Goal: Navigation & Orientation: Find specific page/section

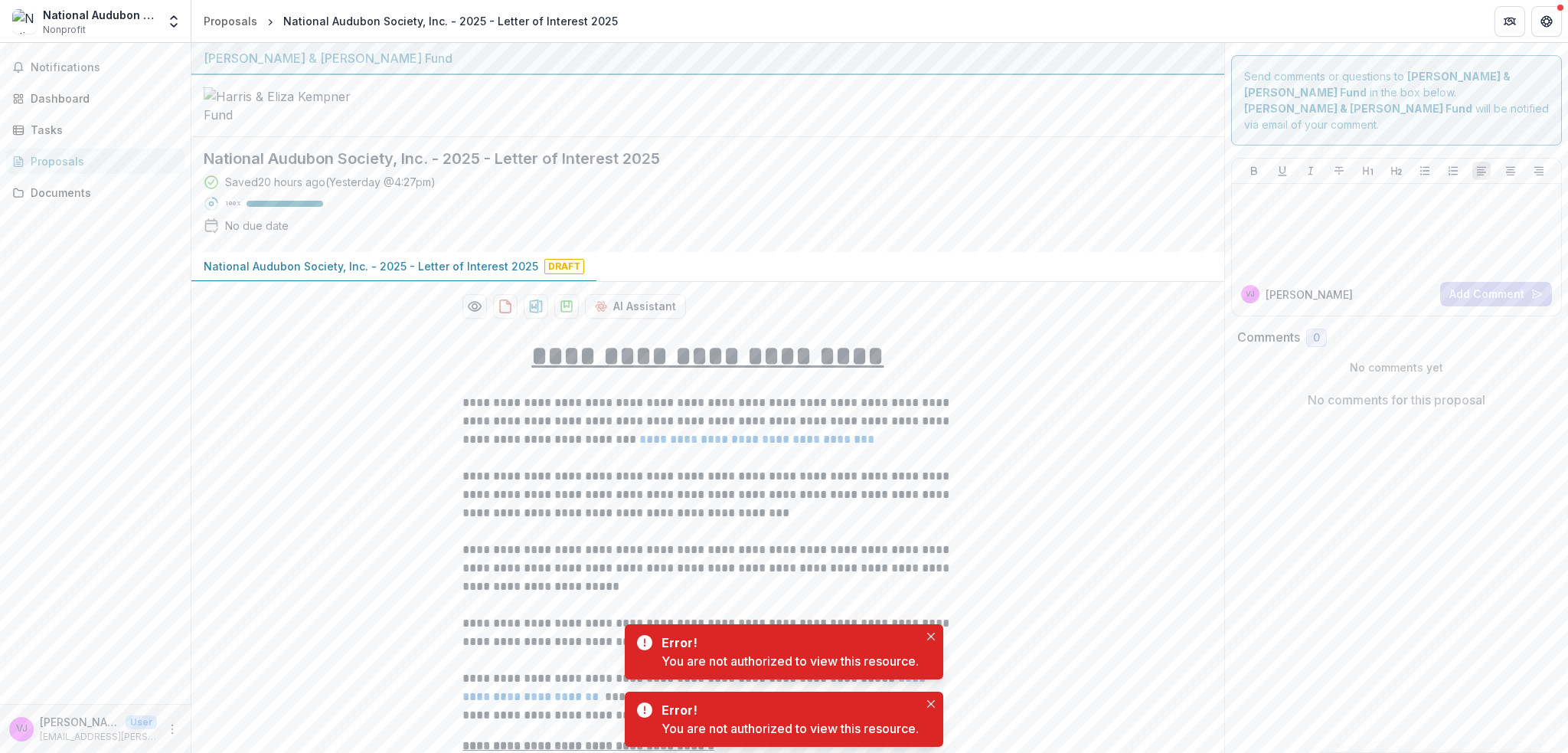
scroll to position [3410, 0]
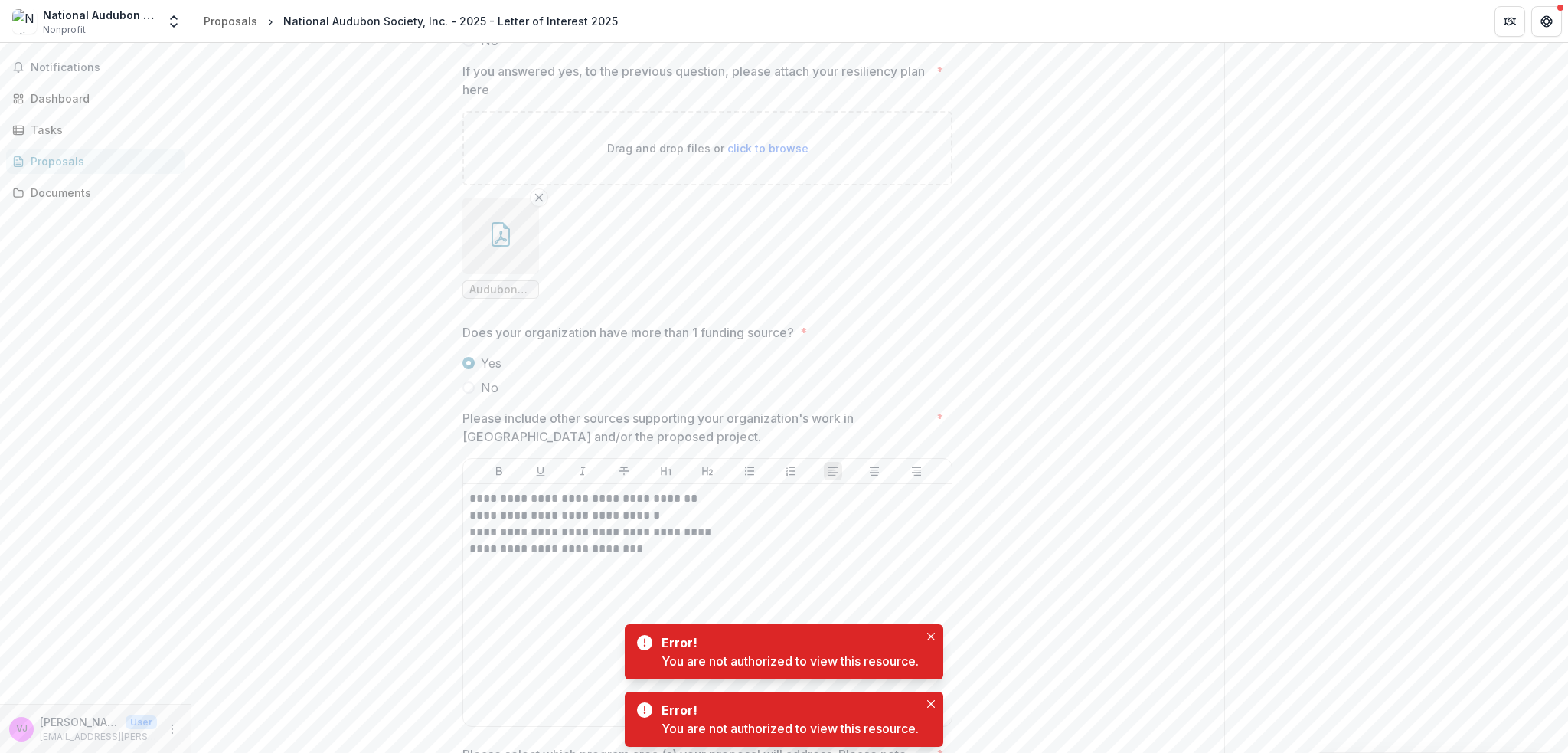
click at [1246, 417] on div "Send comments or questions to Harris & Eliza Kempner Fund in the box below. Har…" at bounding box center [1397, 44] width 345 height 6821
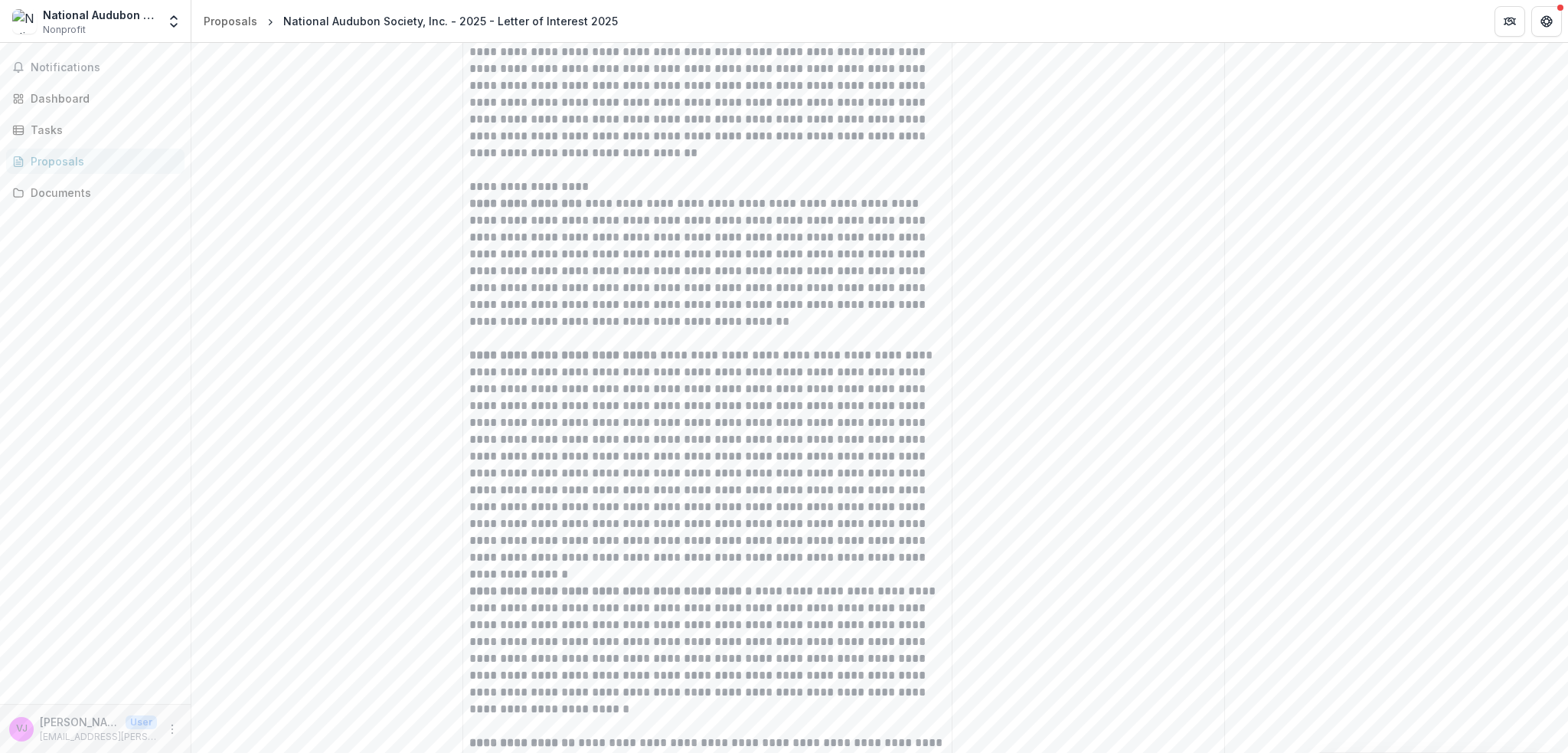
scroll to position [4974, 0]
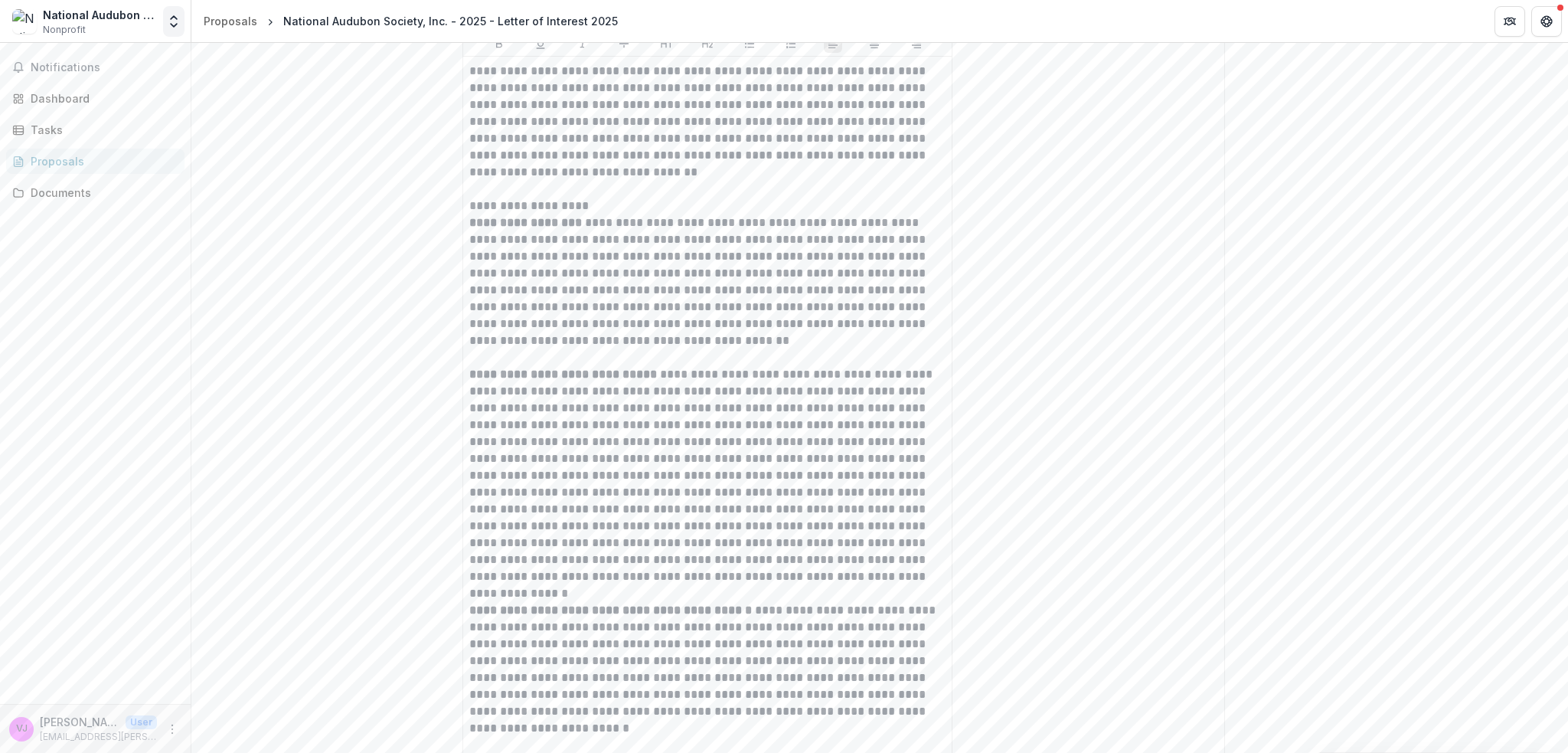
click at [174, 21] on icon "Open entity switcher" at bounding box center [174, 22] width 16 height 16
click at [95, 18] on div "National Audubon Society, Inc." at bounding box center [100, 15] width 115 height 16
click at [77, 96] on div "Dashboard" at bounding box center [101, 98] width 142 height 16
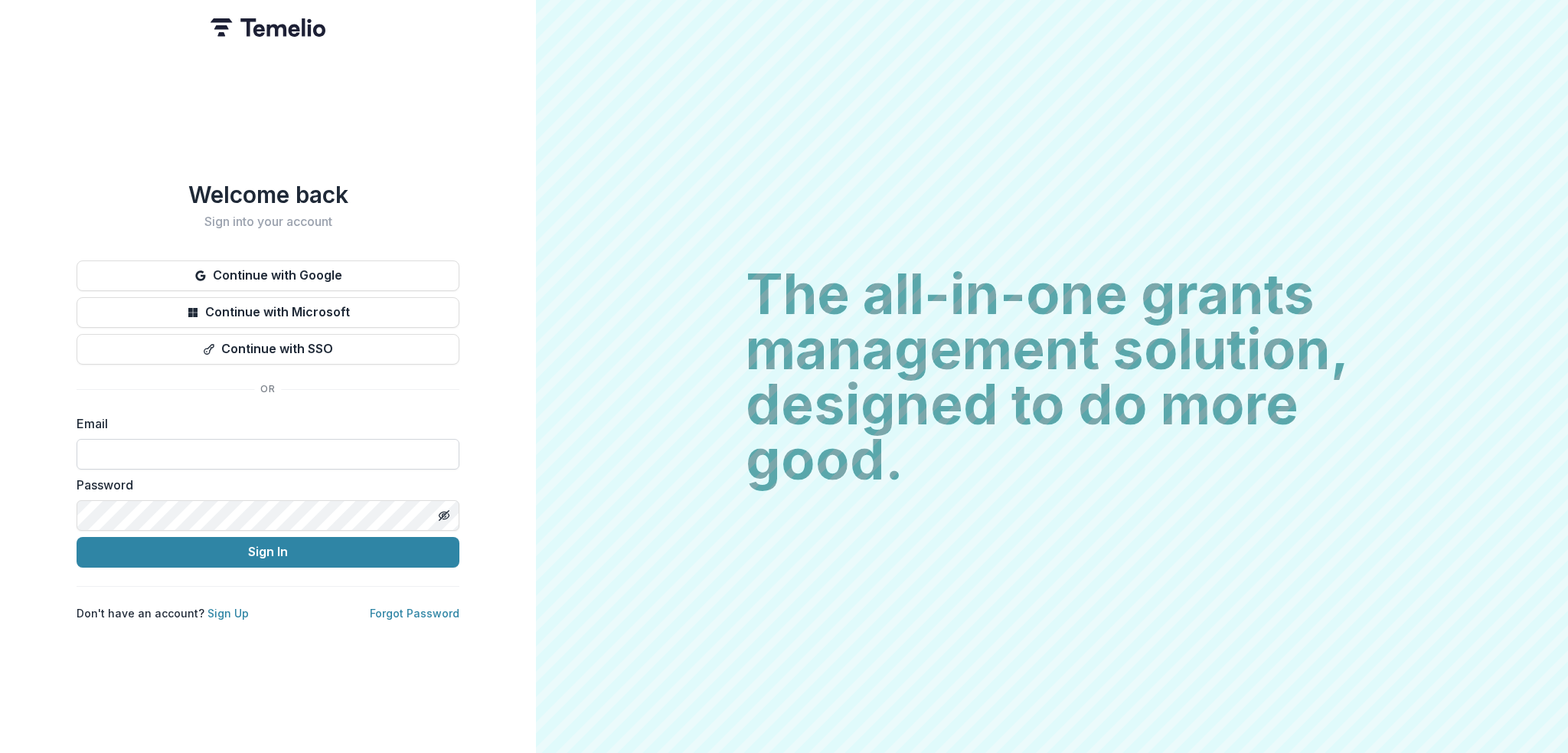
click at [223, 444] on input at bounding box center [267, 453] width 383 height 30
type input "**********"
click at [242, 544] on button "Sign In" at bounding box center [267, 551] width 383 height 30
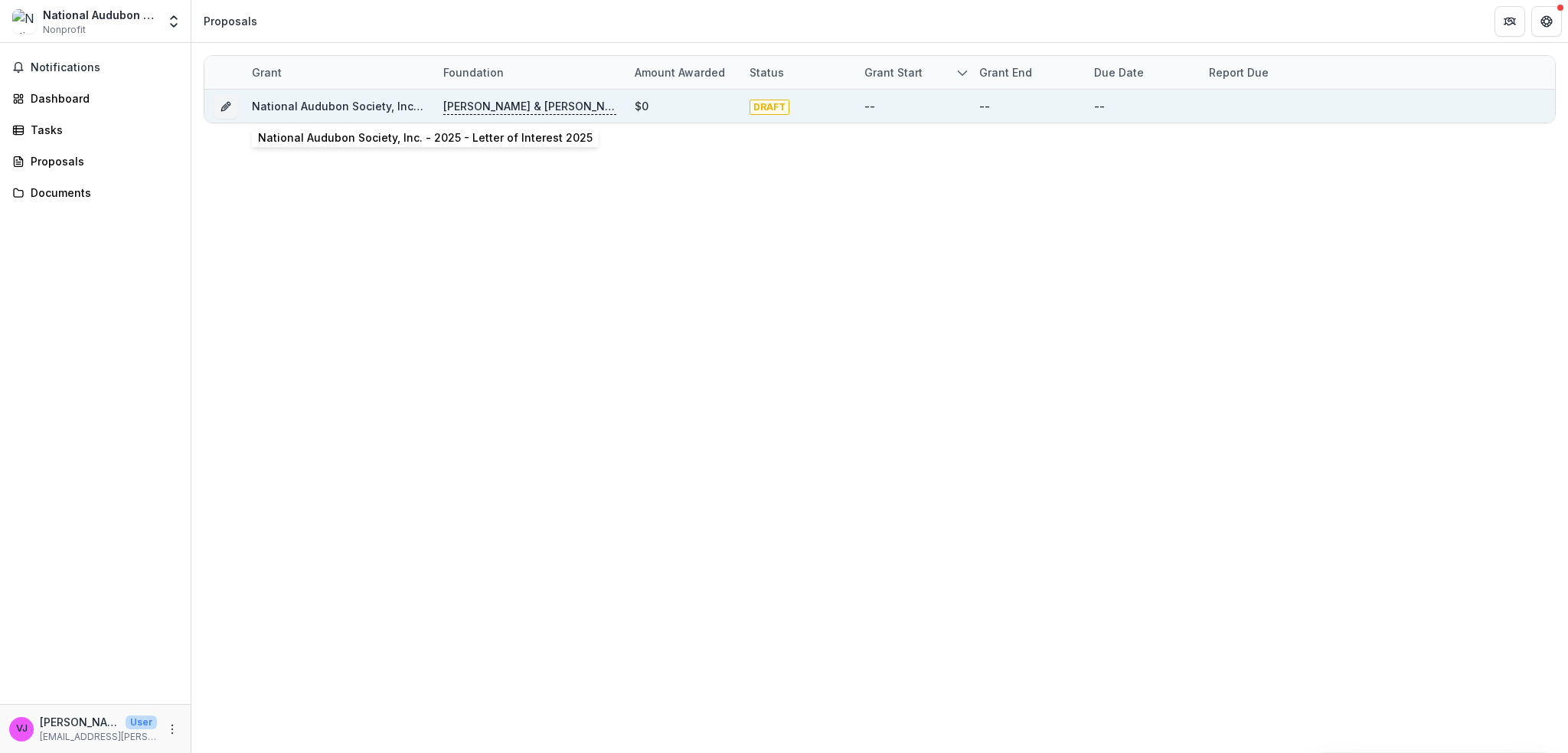
click at [359, 106] on link "National Audubon Society, Inc. - 2025 - Letter of Interest 2025" at bounding box center [419, 106] width 335 height 13
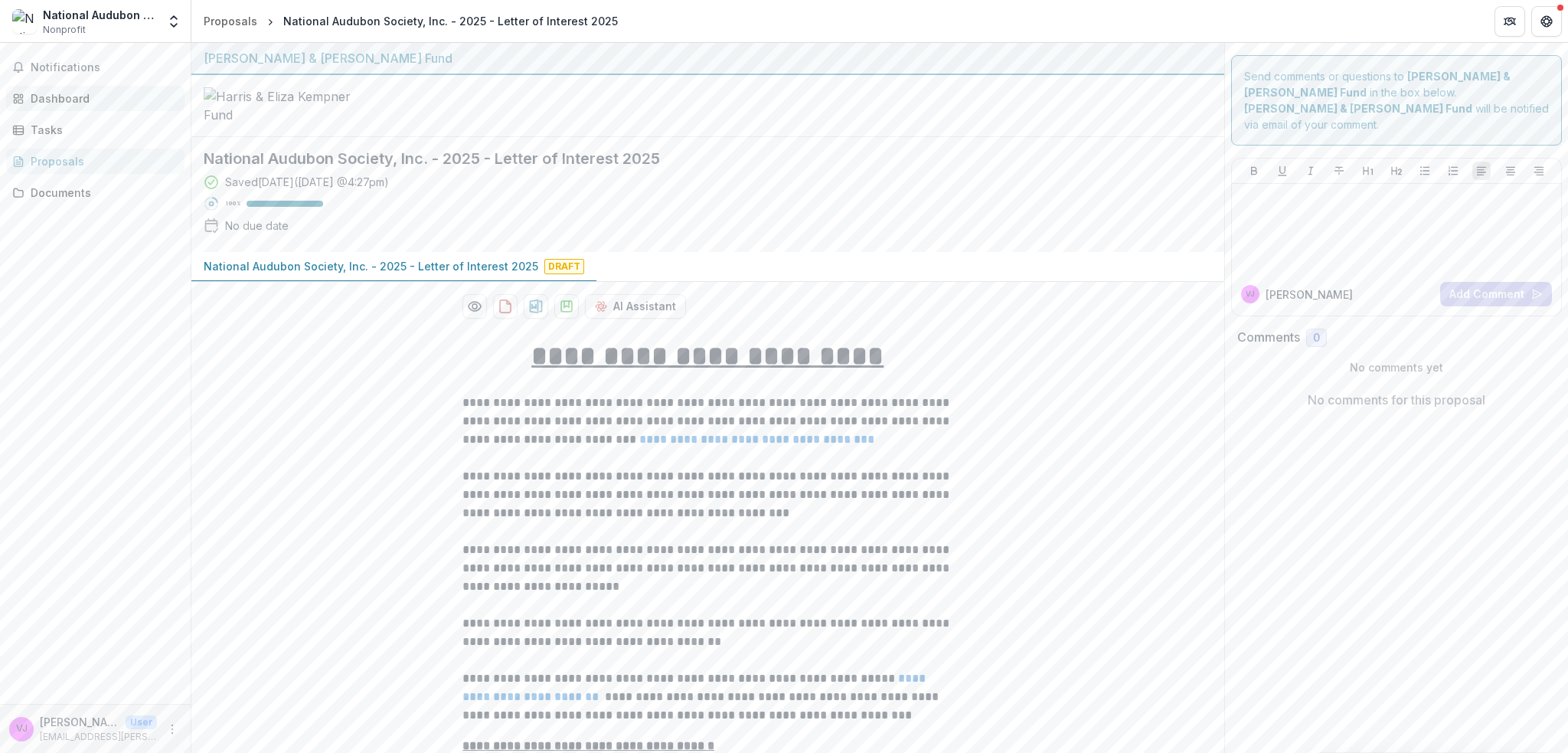
click at [70, 97] on div "Dashboard" at bounding box center [101, 98] width 142 height 16
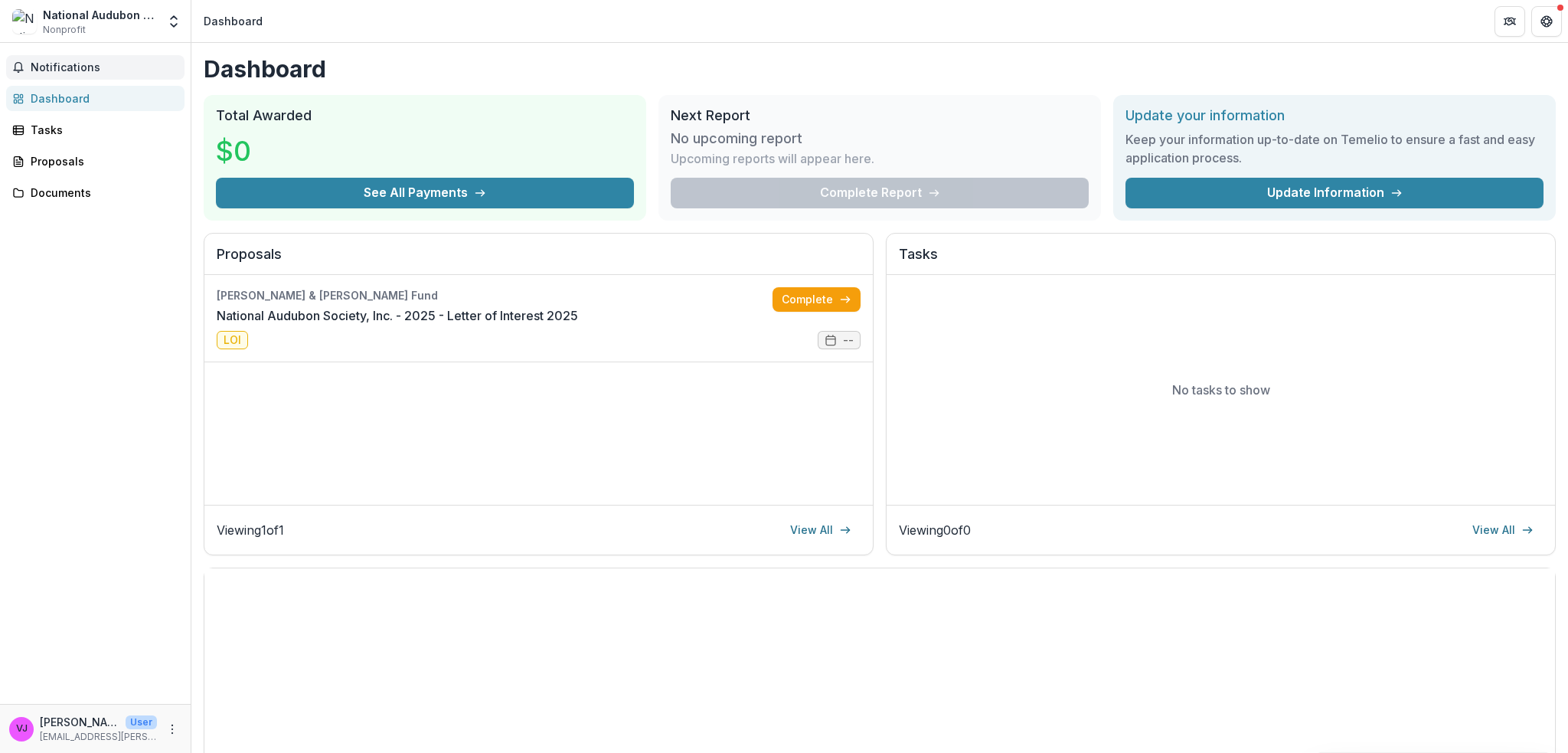
click at [95, 66] on span "Notifications" at bounding box center [104, 68] width 148 height 13
click at [52, 128] on div "Tasks" at bounding box center [101, 129] width 142 height 16
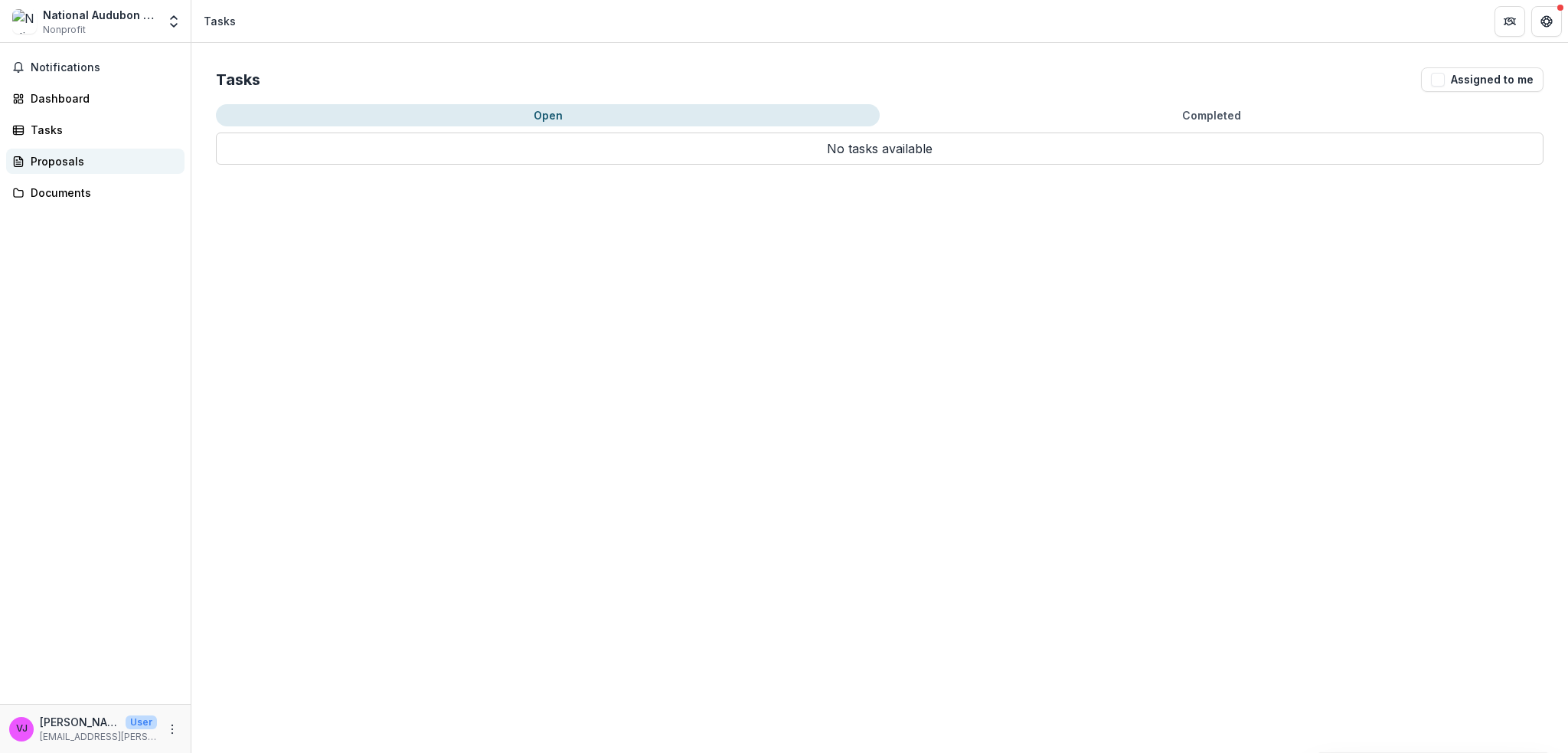
click at [51, 157] on div "Proposals" at bounding box center [101, 161] width 142 height 16
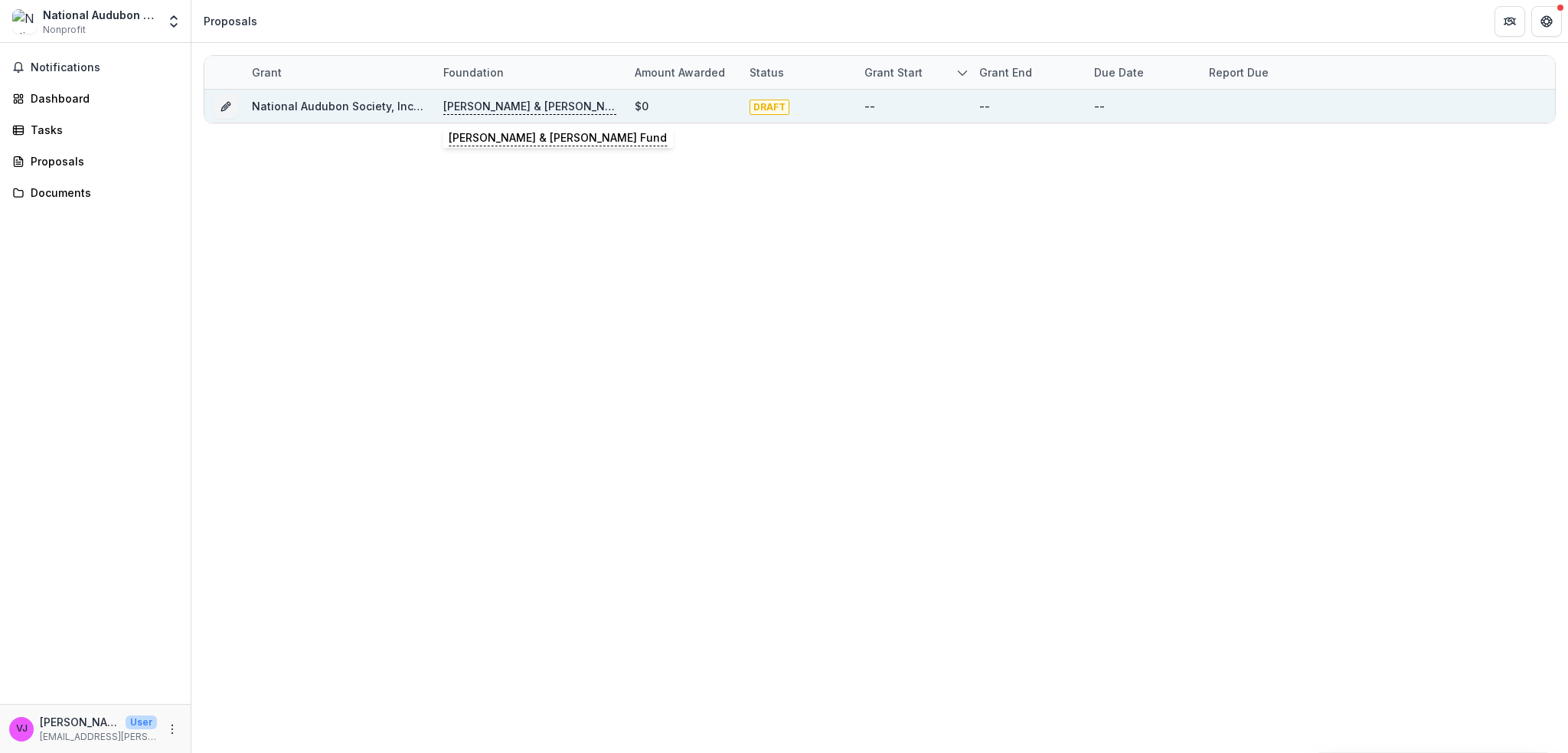
click at [524, 104] on p "Harris & Eliza Kempner Fund" at bounding box center [530, 106] width 173 height 17
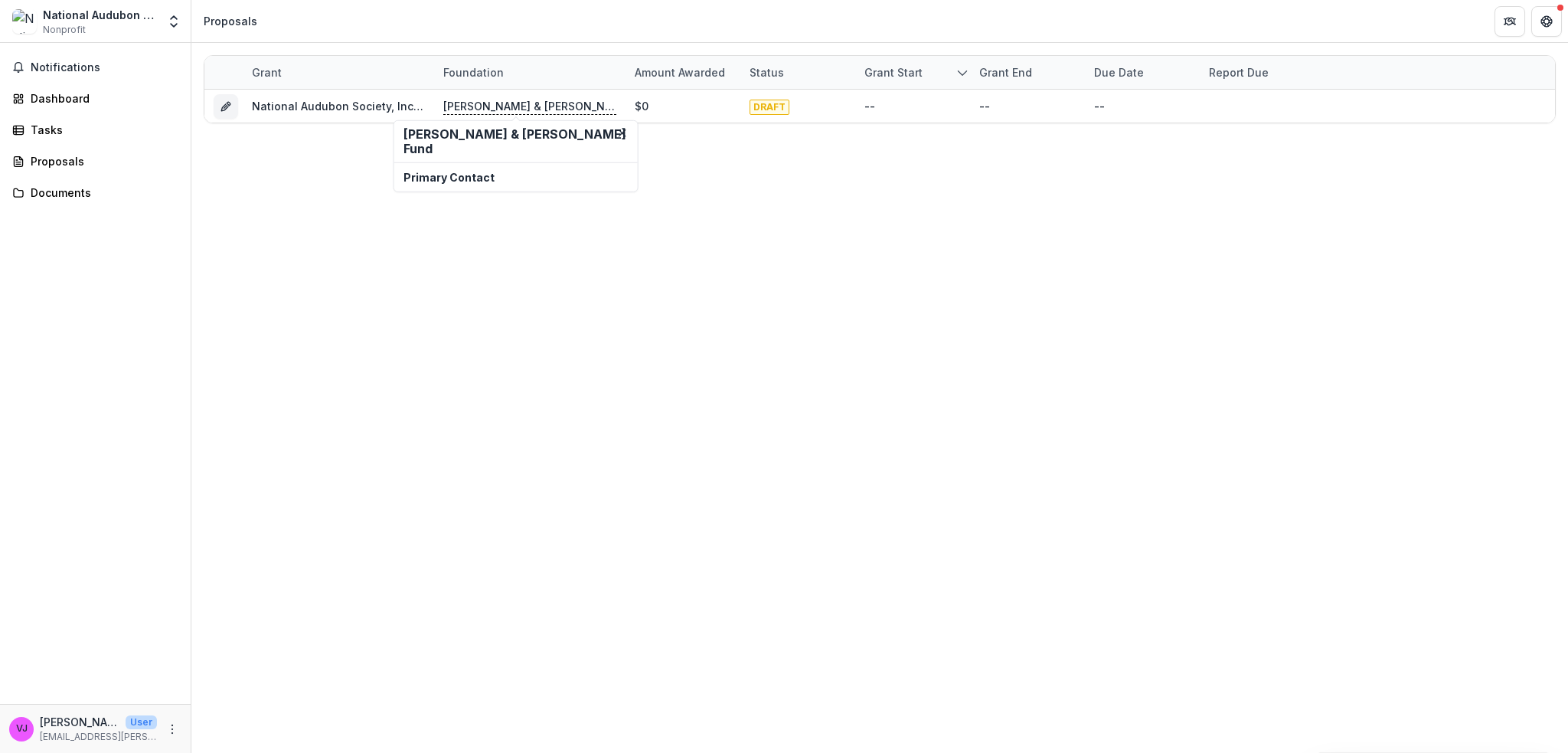
click at [463, 131] on h2 "Harris & Eliza Kempner Fund" at bounding box center [516, 142] width 225 height 29
click at [613, 269] on div "Grant Foundation Amount awarded Status Grant start Grant end Due Date Report Du…" at bounding box center [880, 398] width 1377 height 710
click at [70, 188] on div "Documents" at bounding box center [101, 193] width 142 height 16
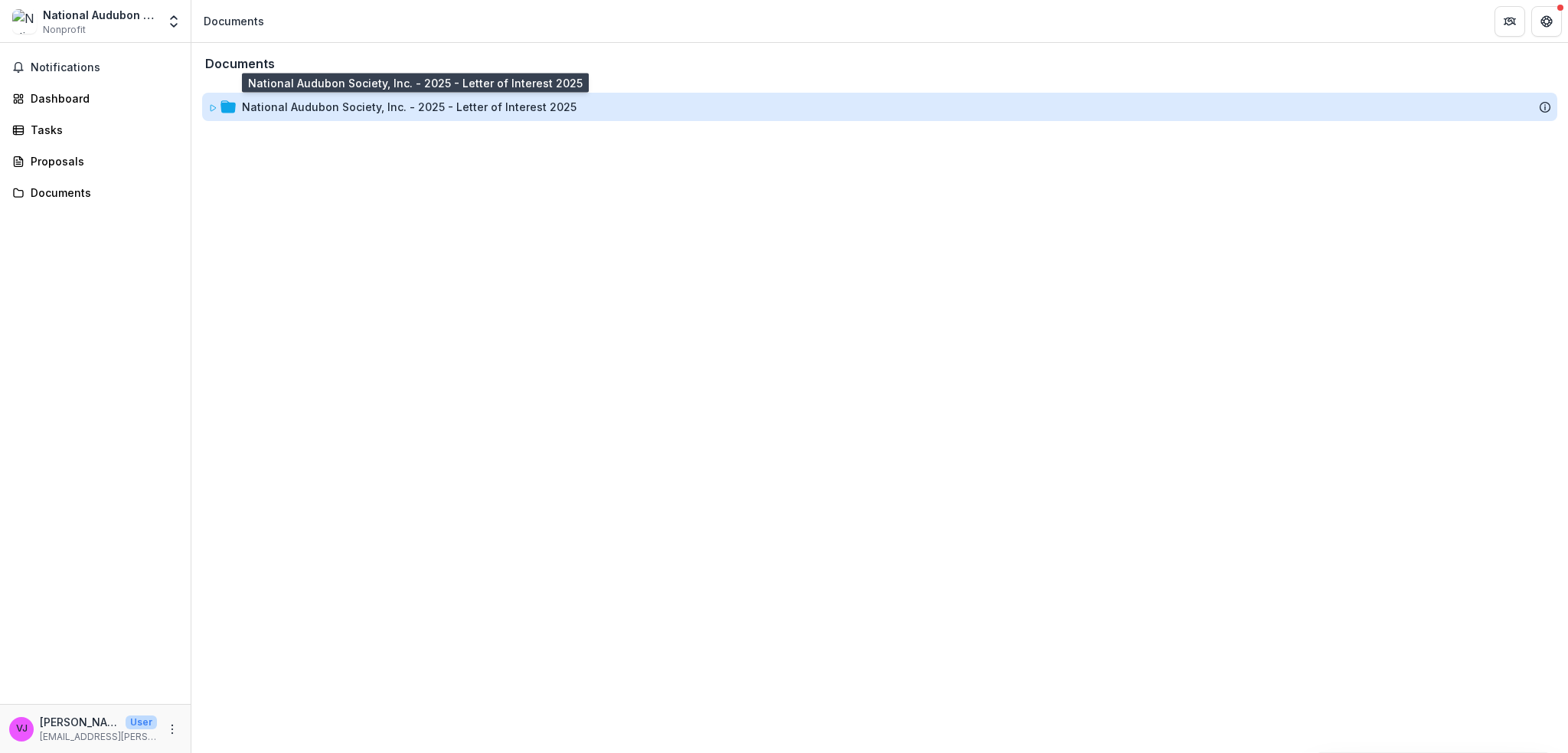
click at [322, 104] on div "National Audubon Society, Inc. - 2025 - Letter of Interest 2025" at bounding box center [409, 107] width 335 height 16
